Goal: Information Seeking & Learning: Learn about a topic

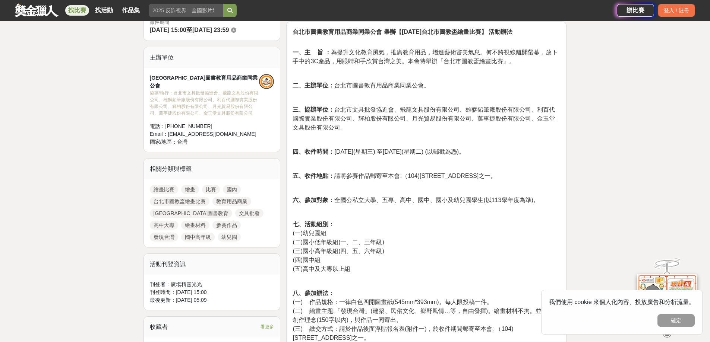
scroll to position [335, 0]
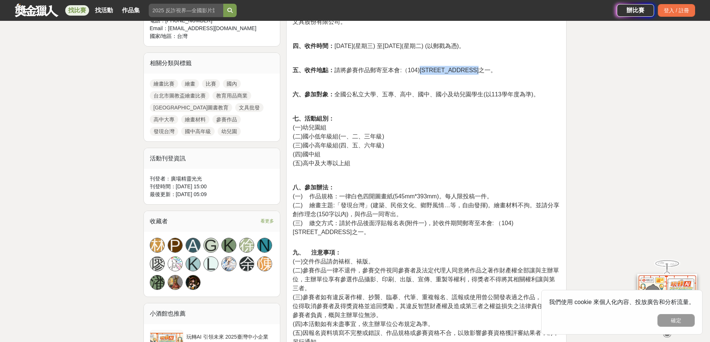
drag, startPoint x: 420, startPoint y: 70, endPoint x: 508, endPoint y: 67, distance: 87.9
click at [496, 67] on span "五、收件地點： 請將參賽作品郵寄至本會:（104)台北市中山區德惠街20號3樓之一。" at bounding box center [394, 70] width 204 height 6
copy span "台北市中山區德惠街20號3樓之一"
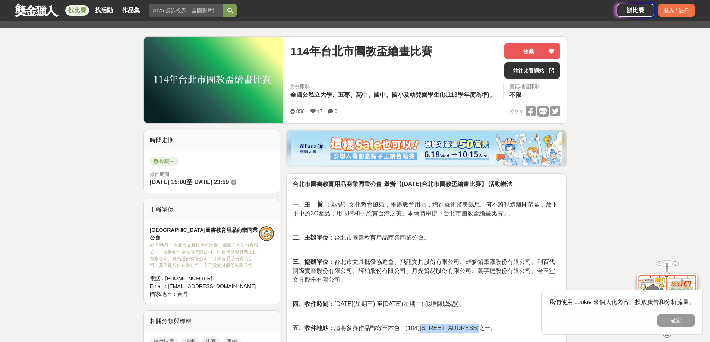
scroll to position [74, 0]
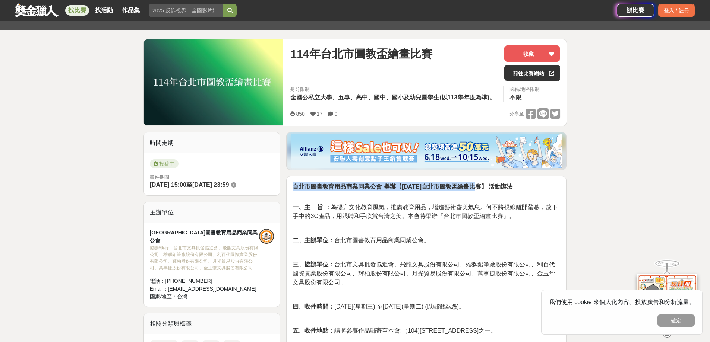
drag, startPoint x: 295, startPoint y: 186, endPoint x: 482, endPoint y: 187, distance: 186.6
click at [482, 186] on strong "台北市圖書教育用品商業同業公會 舉辦【114年台北市圖教盃繪畫比賽】 活動辦法" at bounding box center [402, 187] width 220 height 6
click at [436, 217] on span "一、主 旨 ： 為提升文化教育風氣，推廣教育用品，增進藝術審美氣息。何不將視線離開螢幕，放下手中的3C產品，用眼睛和手欣賞台灣之美。本會特舉辦『台北市圖教盃繪…" at bounding box center [424, 211] width 264 height 15
drag, startPoint x: 396, startPoint y: 185, endPoint x: 482, endPoint y: 189, distance: 86.1
click at [482, 189] on strong "台北市圖書教育用品商業同業公會 舉辦【114年台北市圖教盃繪畫比賽】 活動辦法" at bounding box center [402, 187] width 220 height 6
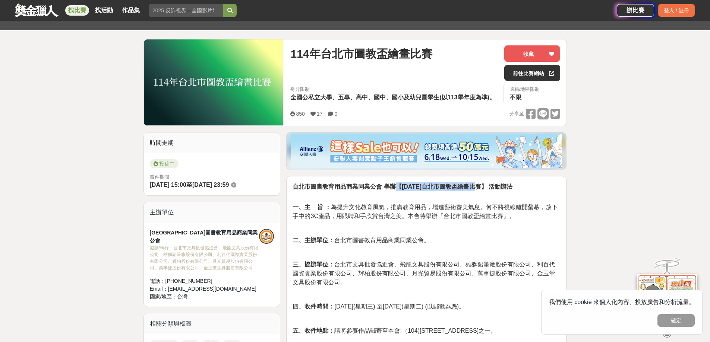
copy strong "【114年台北市圖教盃繪畫比賽】"
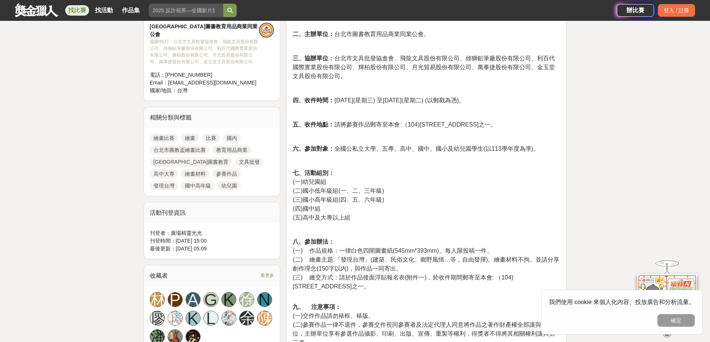
scroll to position [149, 0]
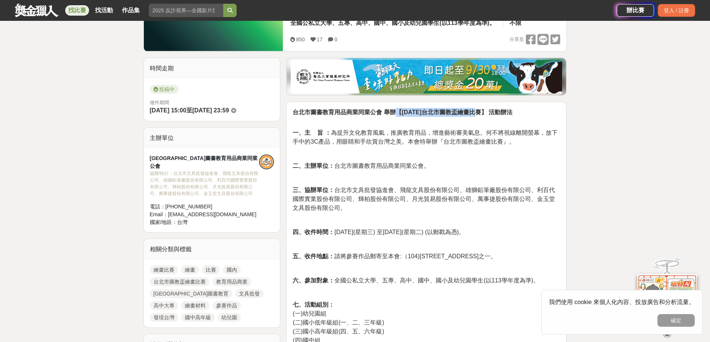
copy strong "【114年台北市圖教盃繪畫比賽】"
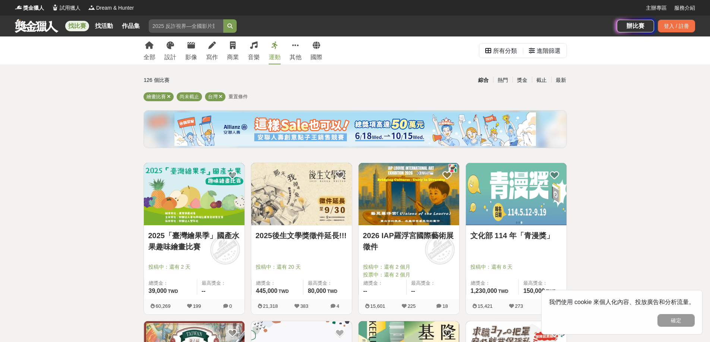
click at [274, 48] on icon at bounding box center [274, 45] width 7 height 7
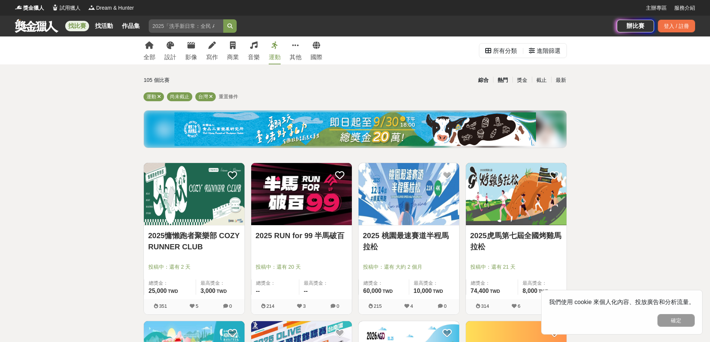
click at [503, 80] on div "熱門" at bounding box center [502, 80] width 19 height 13
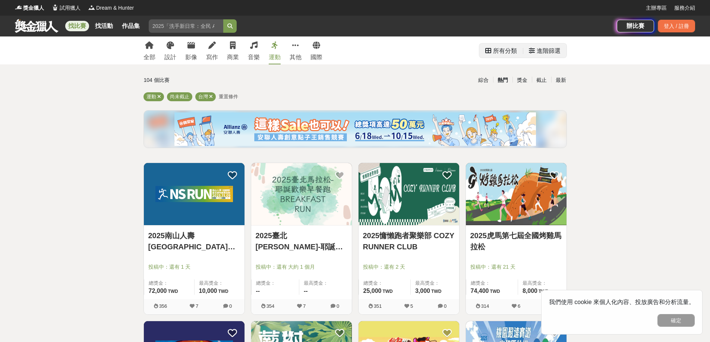
click at [547, 53] on div "進階篩選" at bounding box center [548, 51] width 24 height 15
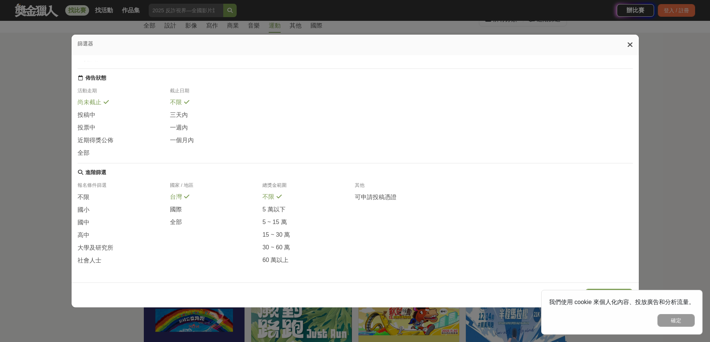
scroll to position [74, 0]
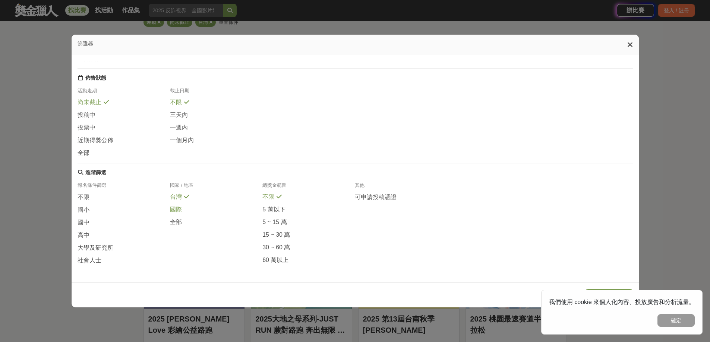
click at [184, 209] on span at bounding box center [187, 209] width 6 height 6
click at [184, 194] on span at bounding box center [187, 196] width 6 height 6
click at [178, 221] on span "全部" at bounding box center [176, 223] width 12 height 8
click at [82, 206] on span "國小" at bounding box center [83, 210] width 12 height 8
click at [689, 326] on button "確定" at bounding box center [675, 320] width 37 height 13
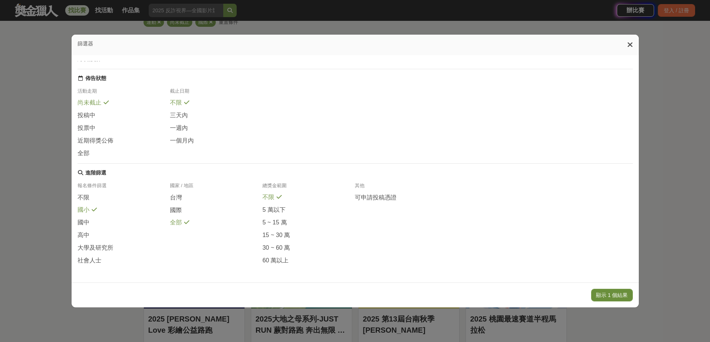
click at [614, 295] on button "顯示 1 個結果" at bounding box center [612, 295] width 42 height 13
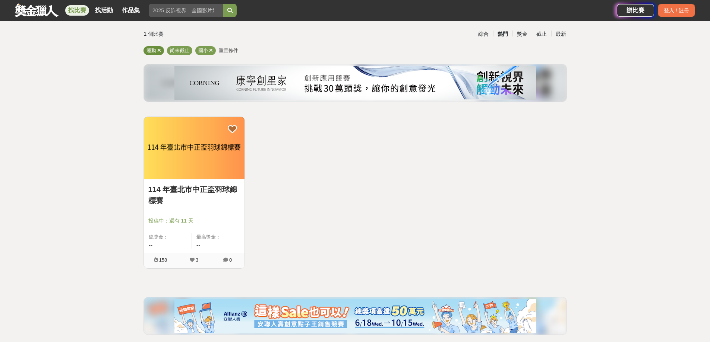
click at [159, 50] on icon at bounding box center [159, 50] width 4 height 5
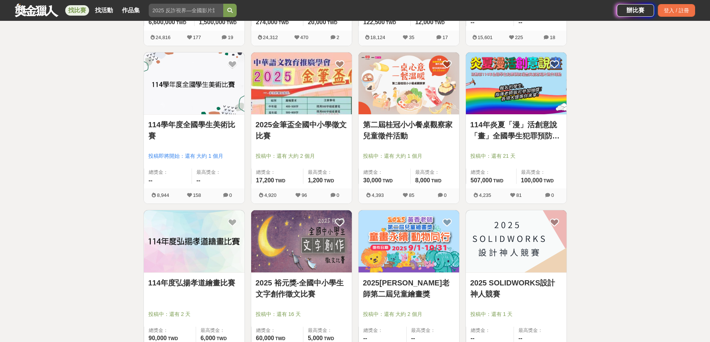
scroll to position [232, 0]
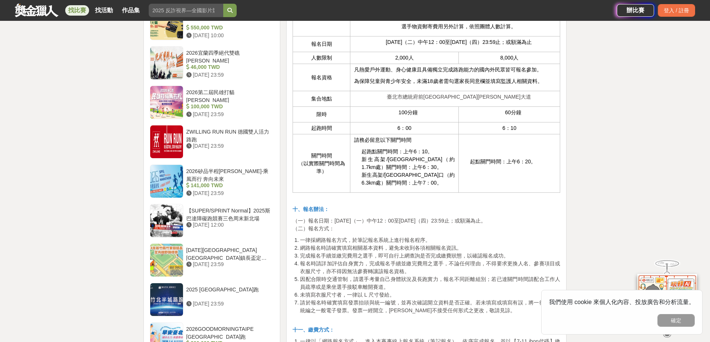
scroll to position [596, 0]
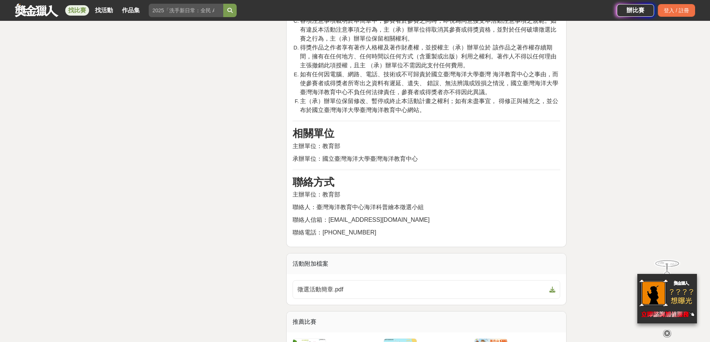
scroll to position [2011, 0]
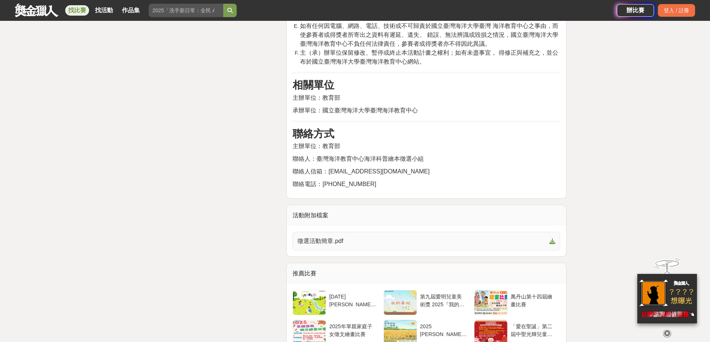
click at [408, 246] on span "徵選活動簡章.pdf" at bounding box center [421, 241] width 249 height 9
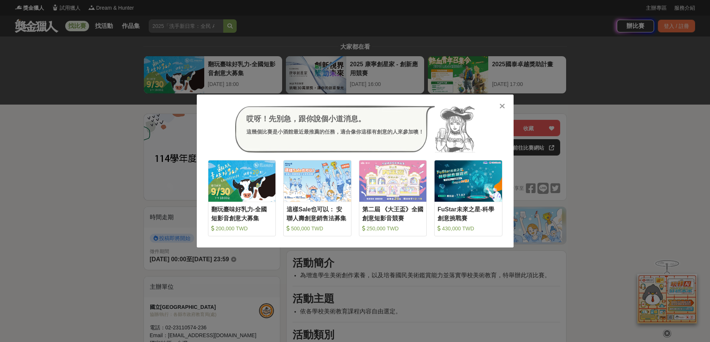
click at [504, 105] on icon at bounding box center [502, 105] width 6 height 7
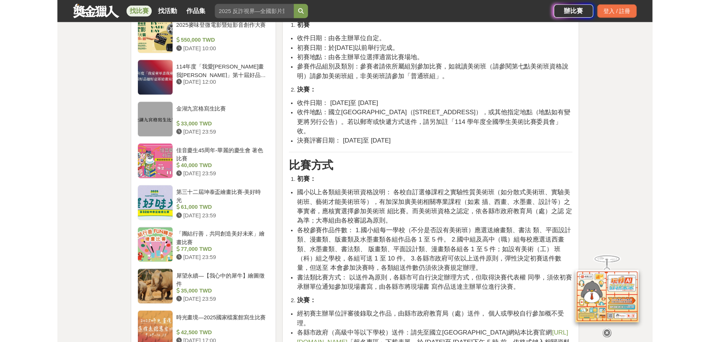
scroll to position [857, 0]
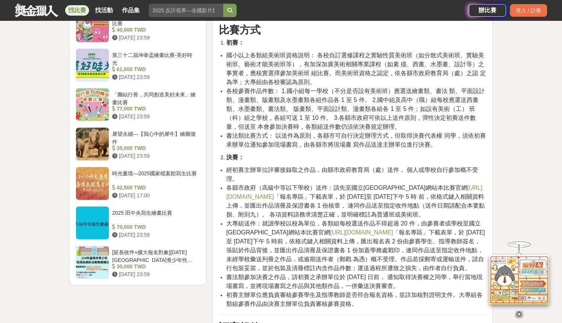
click at [277, 188] on link "https://web.arte.gov.tw/nsac/index_news.aspx" at bounding box center [354, 192] width 256 height 15
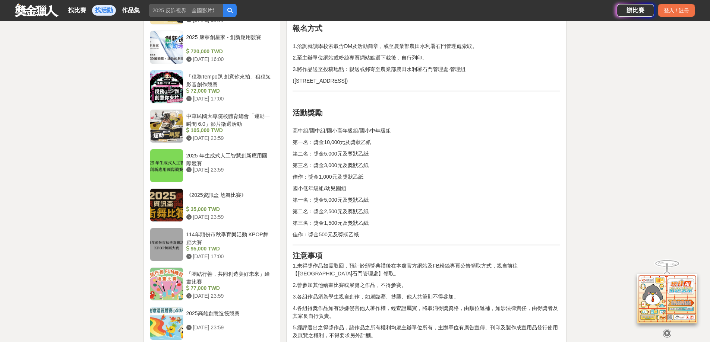
scroll to position [585, 0]
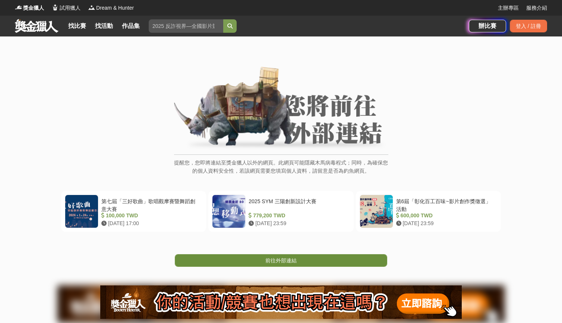
click at [267, 261] on span "前往外部連結" at bounding box center [280, 261] width 31 height 6
